Goal: Task Accomplishment & Management: Manage account settings

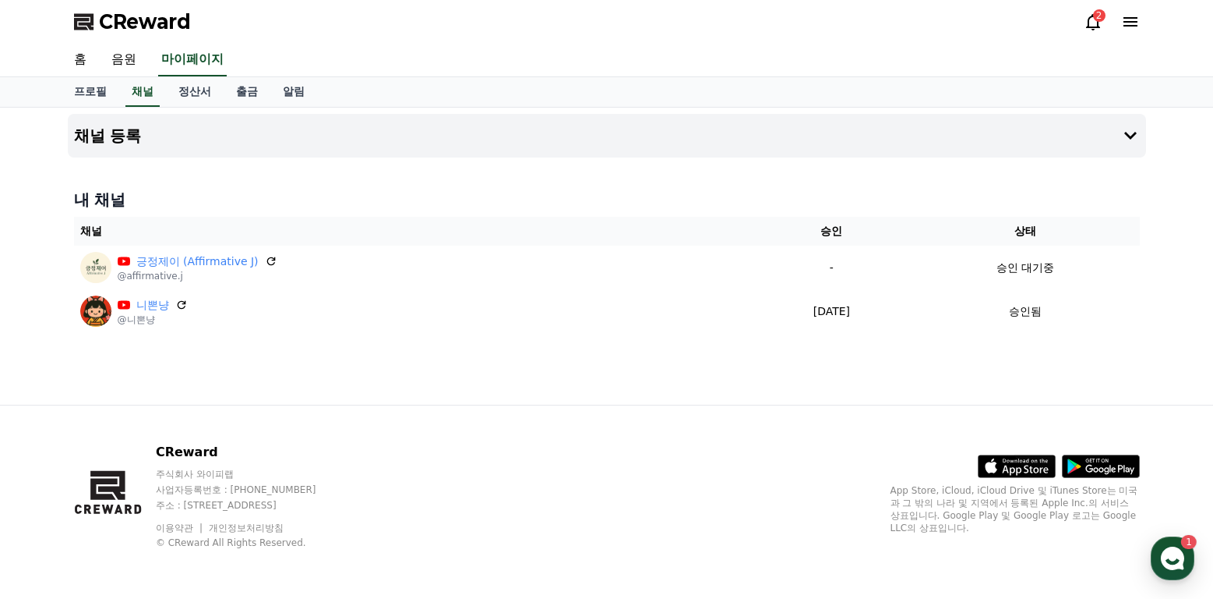
click at [369, 390] on div "채널 등록 내 채널 채널 승인 상태 긍정제이 (Affirmative J) @affirmative.j - 승인 대기중 니뽄냥 @니뽄냥 [DATE…" at bounding box center [607, 256] width 1091 height 297
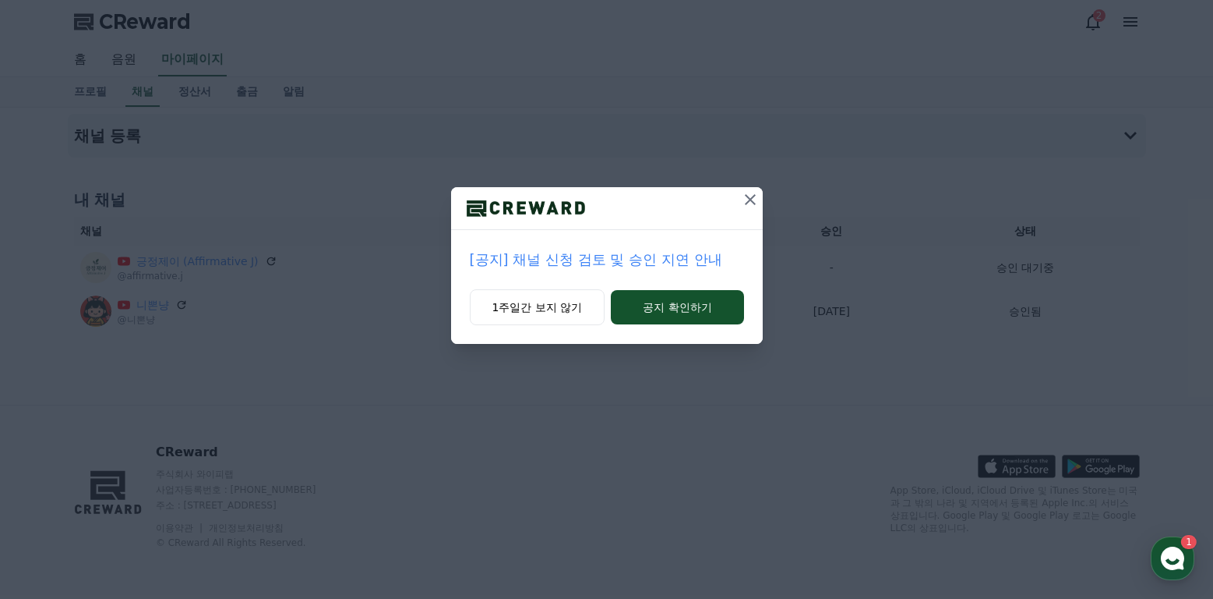
click at [757, 197] on icon at bounding box center [750, 199] width 19 height 19
click at [746, 196] on icon at bounding box center [751, 199] width 19 height 19
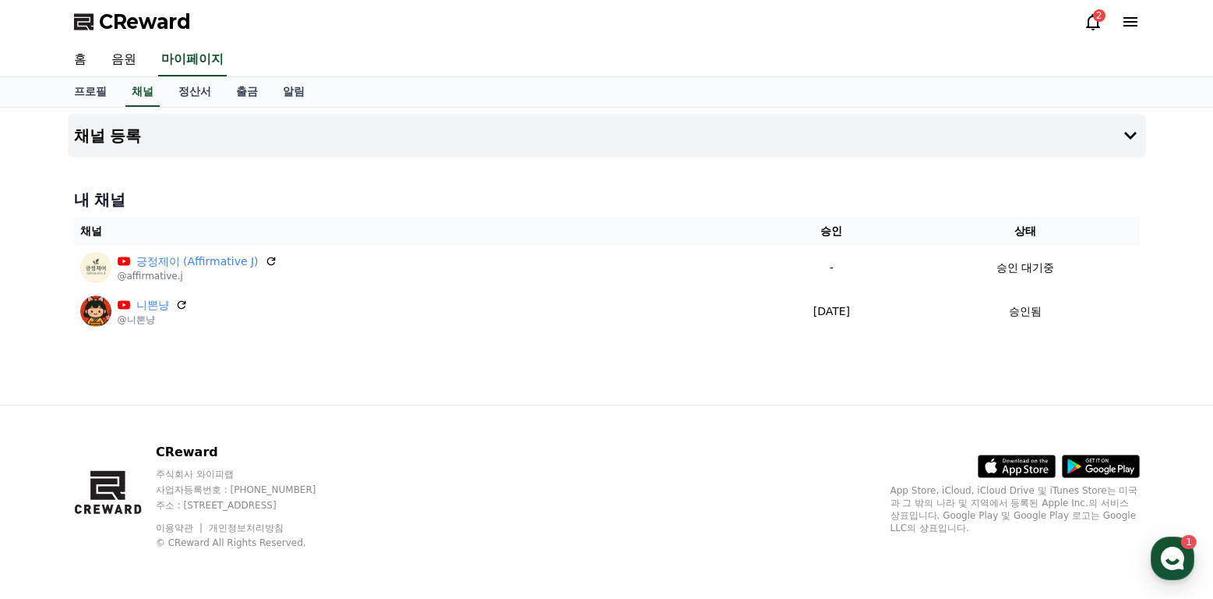
click at [760, 426] on div "CReward 주식회사 와이피랩 사업자등록번호 : 655-81-03655 주소 : 경기도 김포시 양촌읍 양곡로 495, 3층 305-비이16호…" at bounding box center [607, 501] width 1091 height 193
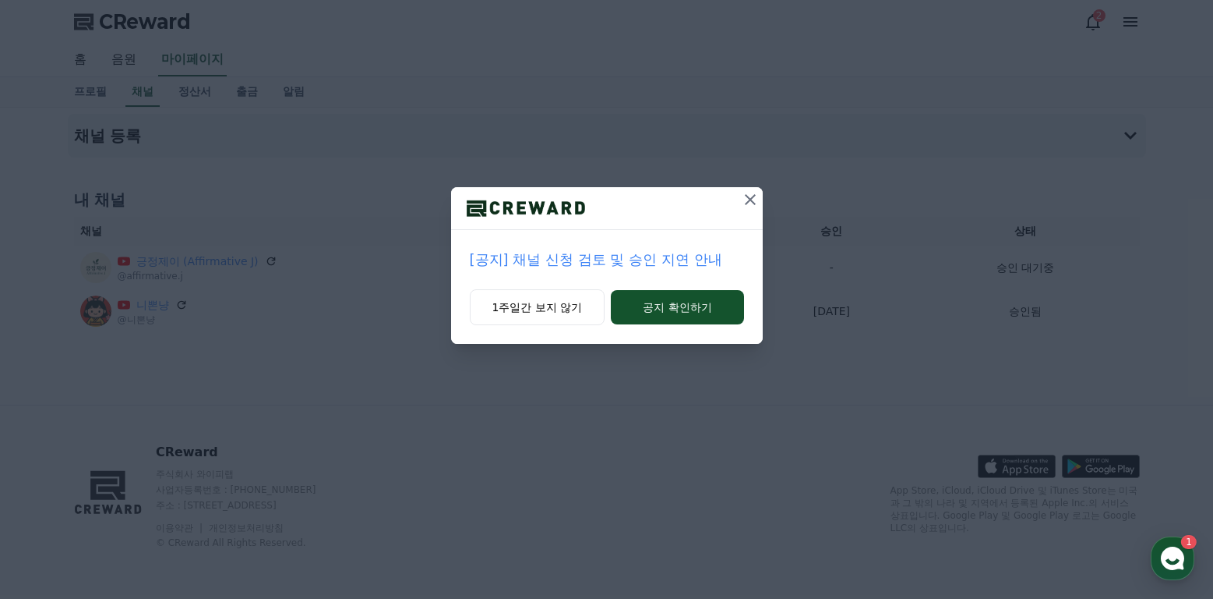
click at [750, 192] on icon at bounding box center [750, 199] width 19 height 19
click at [753, 200] on icon at bounding box center [751, 199] width 19 height 19
